Goal: Book appointment/travel/reservation

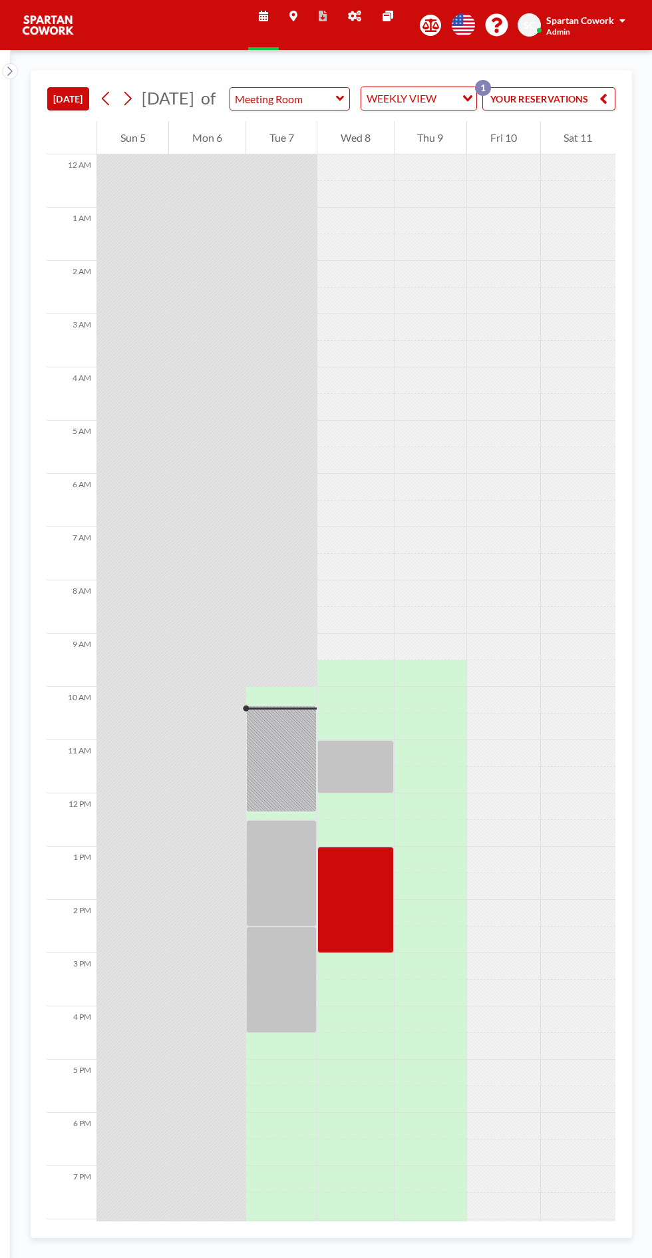
click at [371, 793] on div at bounding box center [356, 766] width 76 height 53
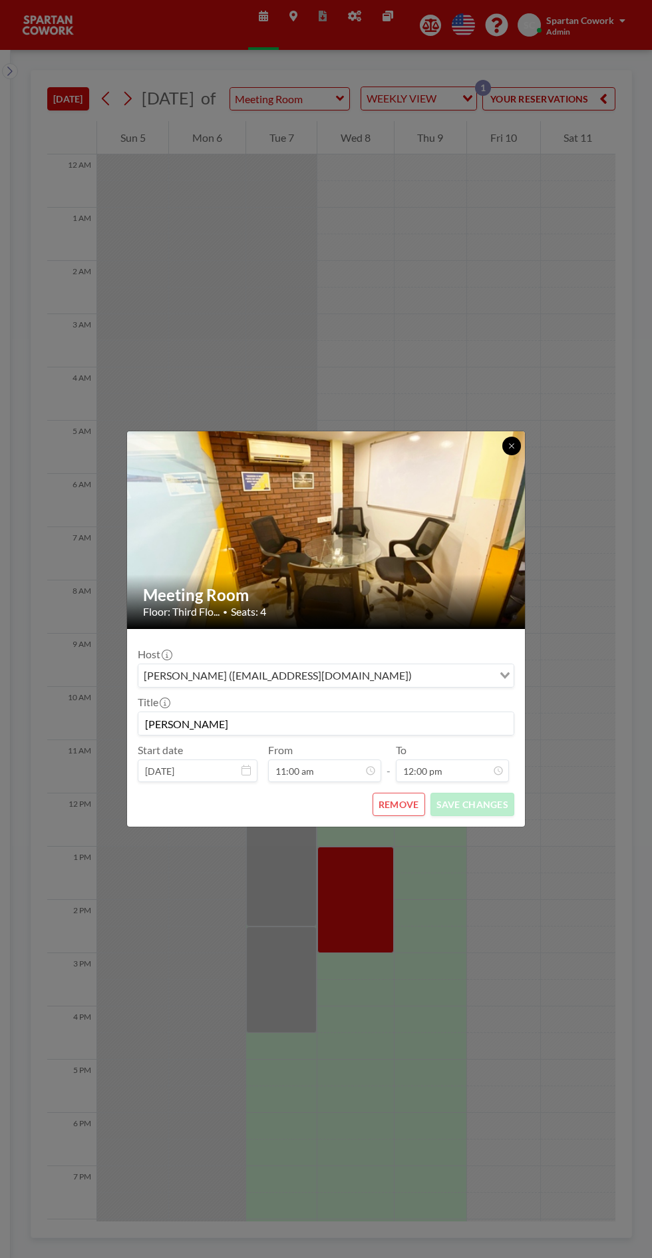
click at [511, 446] on icon at bounding box center [511, 445] width 5 height 5
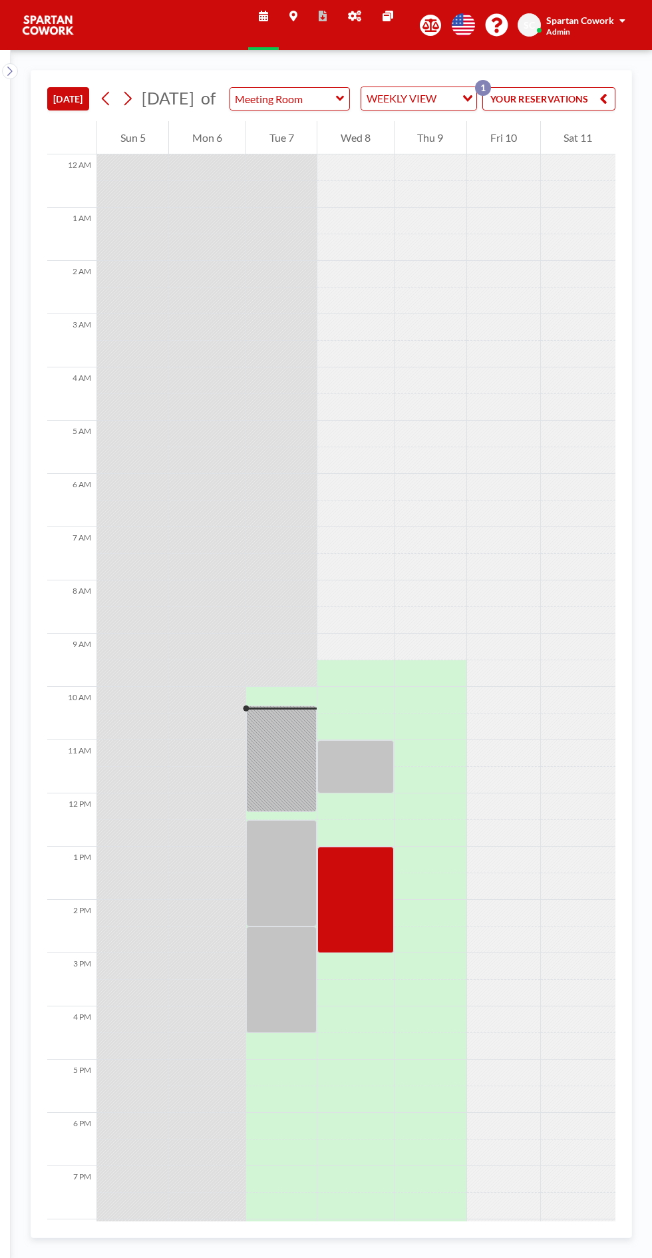
click at [298, 795] on div at bounding box center [281, 759] width 71 height 106
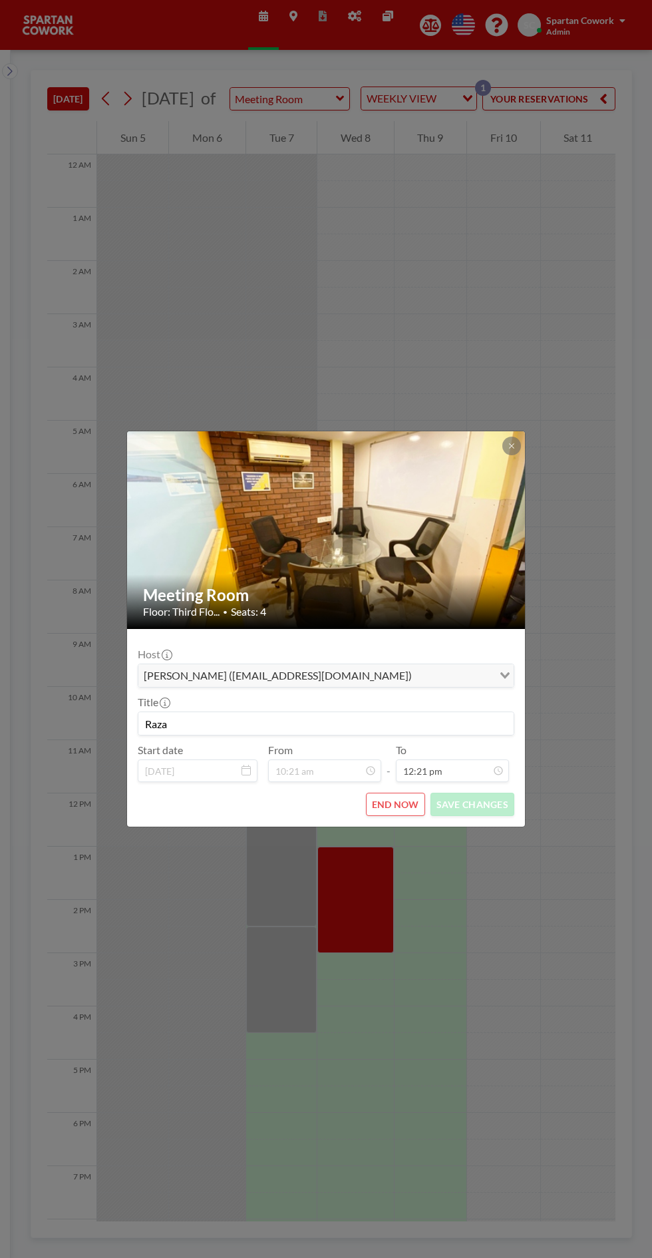
click at [517, 450] on button at bounding box center [512, 446] width 19 height 19
